Goal: Transaction & Acquisition: Purchase product/service

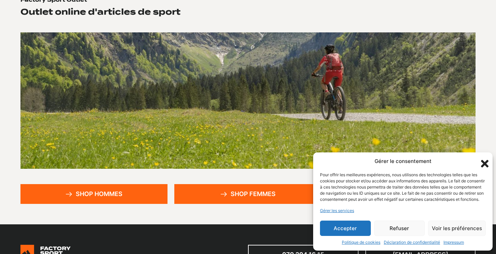
scroll to position [82, 0]
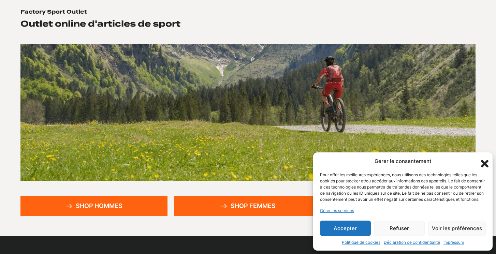
click at [114, 204] on link "Shop hommes" at bounding box center [93, 206] width 147 height 20
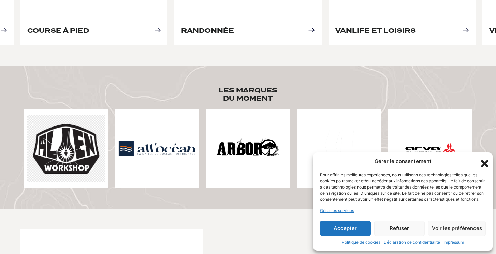
scroll to position [463, 0]
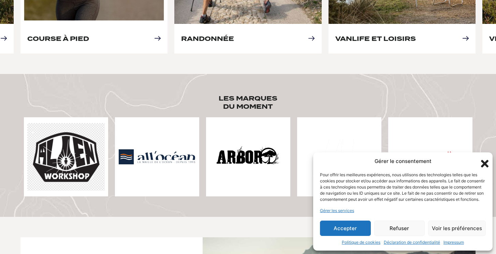
click at [89, 35] on link "Course à pied" at bounding box center [58, 38] width 62 height 7
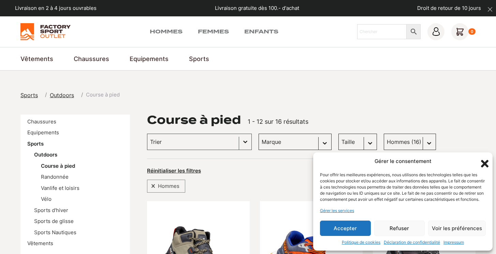
scroll to position [157, 0]
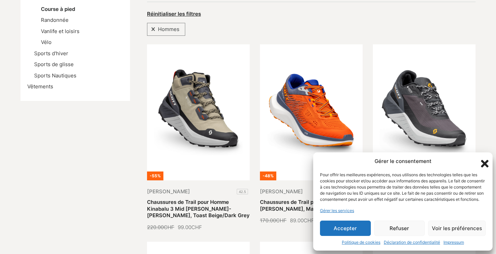
click at [358, 231] on button "Accepter" at bounding box center [345, 228] width 51 height 15
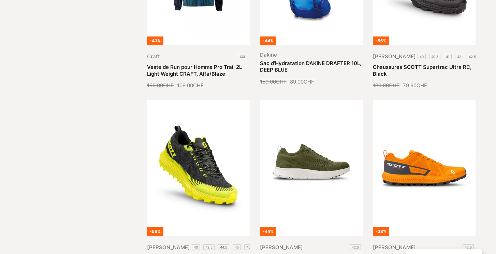
scroll to position [514, 0]
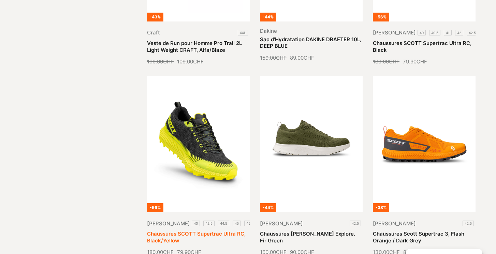
click at [205, 231] on link "Chaussures SCOTT Supertrac Ultra RC, Black/Yellow" at bounding box center [196, 237] width 99 height 13
